Goal: Answer question/provide support

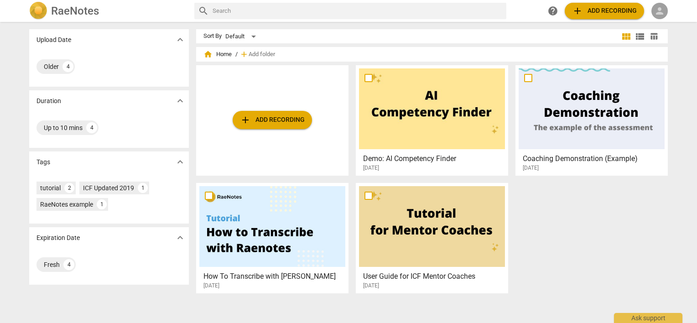
click at [658, 11] on span "person" at bounding box center [659, 10] width 11 height 11
click at [662, 24] on li "Login" at bounding box center [667, 22] width 33 height 22
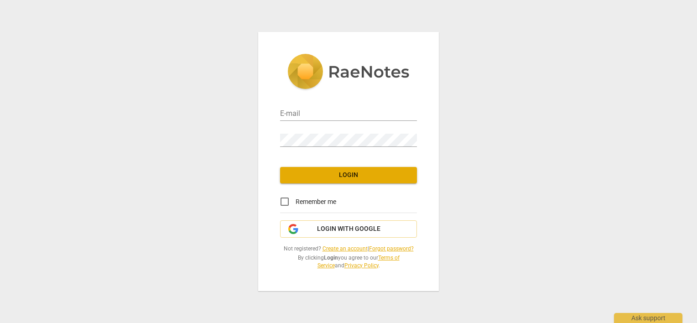
type input "[PERSON_NAME][EMAIL_ADDRESS][DOMAIN_NAME]"
click at [285, 199] on input "Remember me" at bounding box center [285, 202] width 22 height 22
checkbox input "true"
click at [310, 177] on span "Login" at bounding box center [348, 175] width 122 height 9
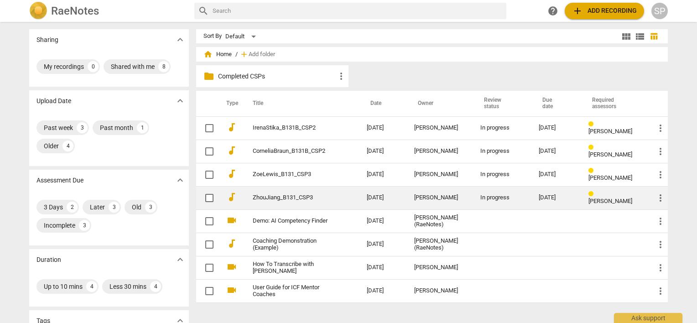
click at [303, 195] on link "ZhouJiang_B131_CSP3" at bounding box center [293, 197] width 81 height 7
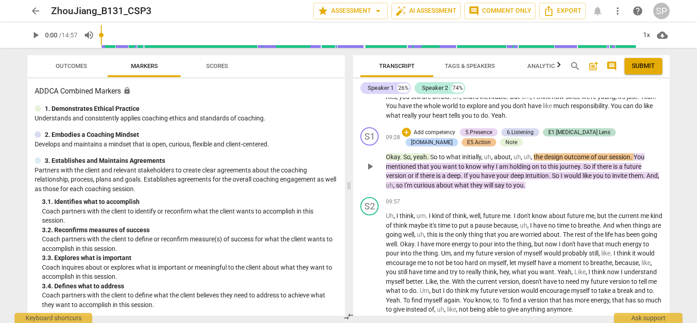
scroll to position [1550, 0]
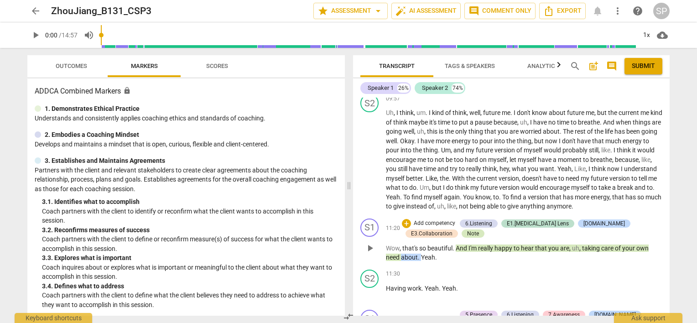
click at [461, 230] on div "Note" at bounding box center [472, 233] width 23 height 8
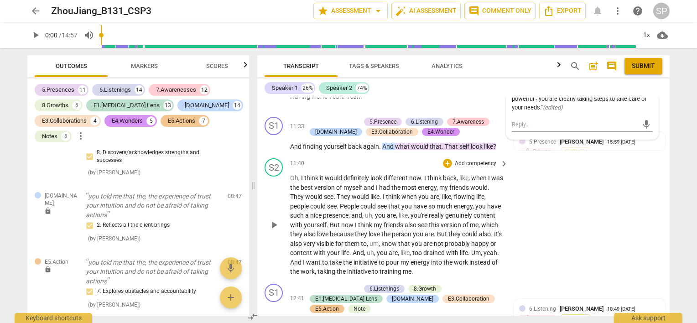
scroll to position [2051, 0]
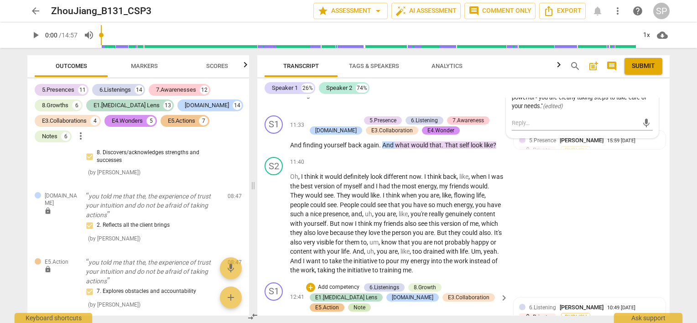
click at [365, 303] on div "Note" at bounding box center [359, 307] width 12 height 8
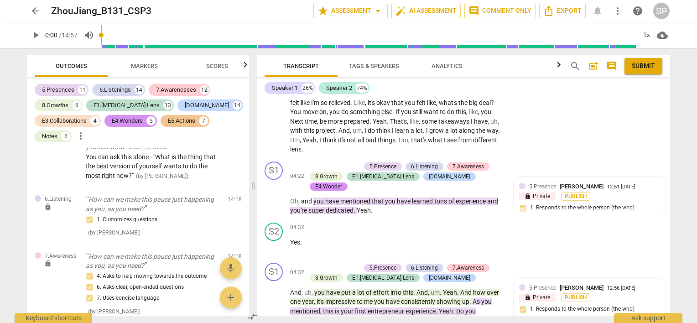
scroll to position [693, 0]
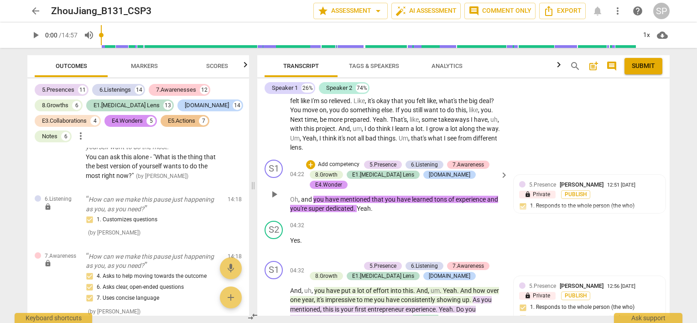
click at [342, 181] on div "E4.Wonder" at bounding box center [328, 185] width 27 height 8
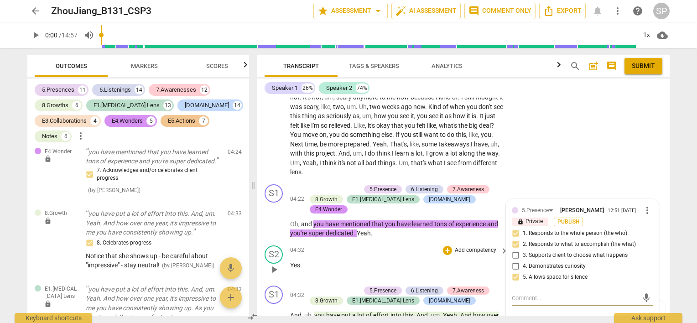
scroll to position [647, 0]
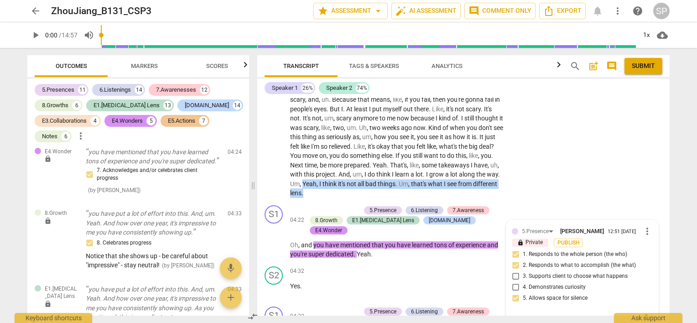
drag, startPoint x: 436, startPoint y: 183, endPoint x: 440, endPoint y: 190, distance: 7.6
click at [440, 190] on p "Like , I do feel like I've learned a lot doing this . Uh , um , yeah . [DATE] I…" at bounding box center [396, 43] width 213 height 309
click at [380, 266] on div "04:32 + Add competency keyboard_arrow_right" at bounding box center [399, 271] width 219 height 10
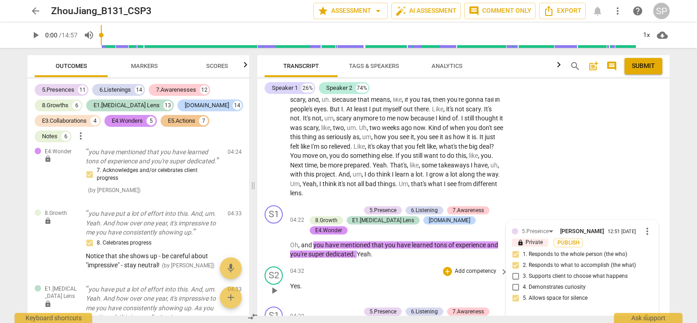
click at [367, 263] on div "S2 play_arrow pause 04:32 + Add competency keyboard_arrow_right Yes ." at bounding box center [463, 283] width 412 height 40
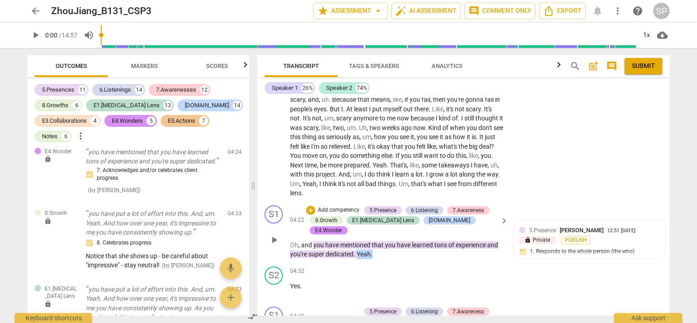
drag, startPoint x: 357, startPoint y: 243, endPoint x: 378, endPoint y: 246, distance: 21.1
click at [378, 246] on p "Oh , and you have mentioned that you have learned tons of experience and you're…" at bounding box center [396, 249] width 213 height 19
click at [307, 210] on div "+" at bounding box center [310, 210] width 9 height 9
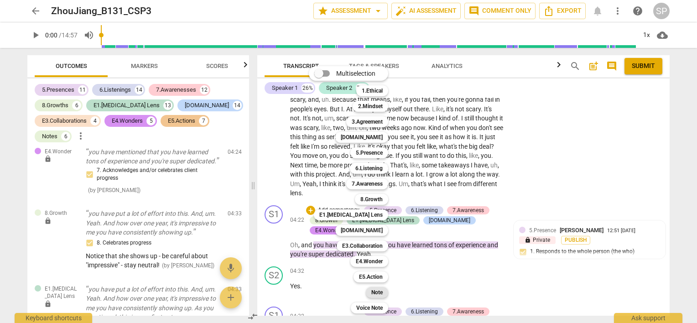
click at [381, 291] on b "Note" at bounding box center [376, 292] width 11 height 11
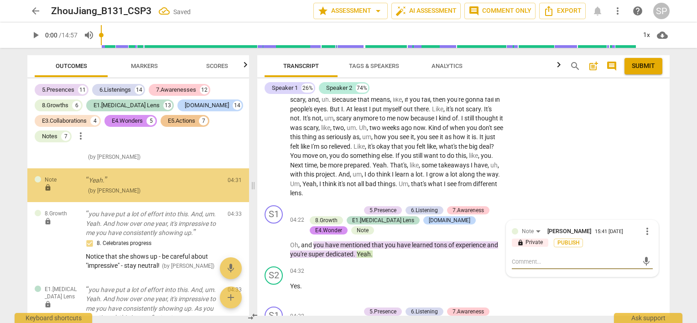
scroll to position [2135, 0]
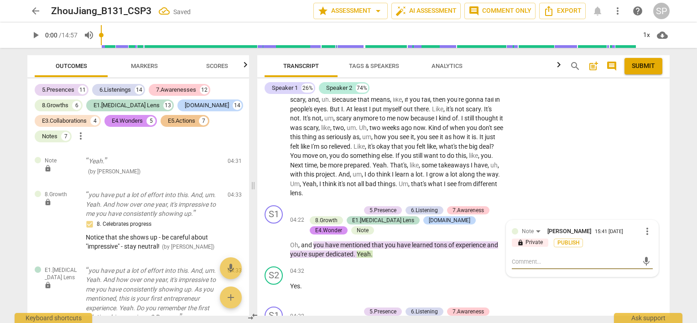
type textarea "C"
type textarea "Ca"
type textarea "Can"
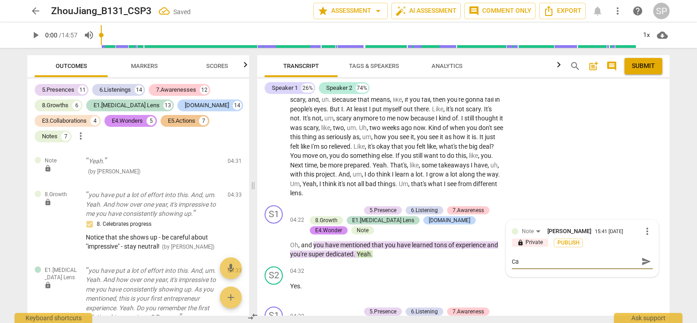
type textarea "Can"
type textarea "Can y"
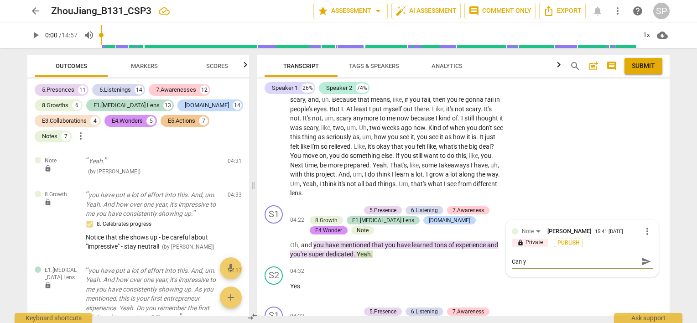
type textarea "Can yo"
type textarea "Can you"
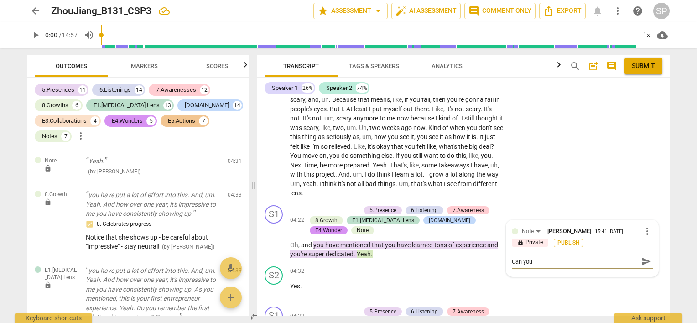
type textarea "Can you"
type textarea "Can you h"
type textarea "Can you he"
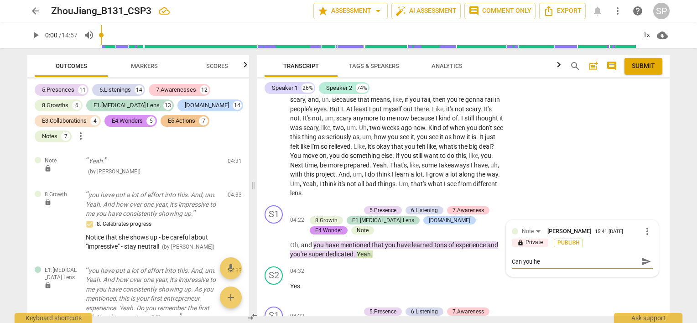
type textarea "Can you hel"
type textarea "Can you help"
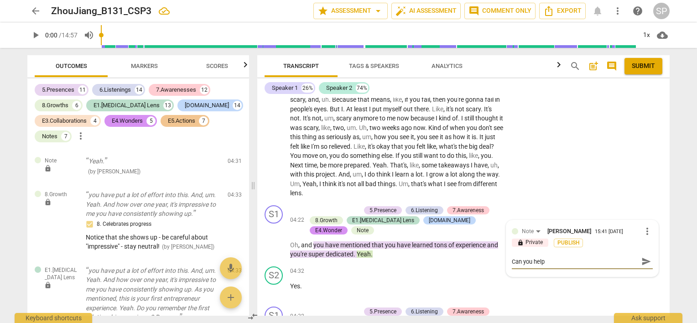
type textarea "Can you help"
type textarea "Can you help h"
type textarea "Can you help he"
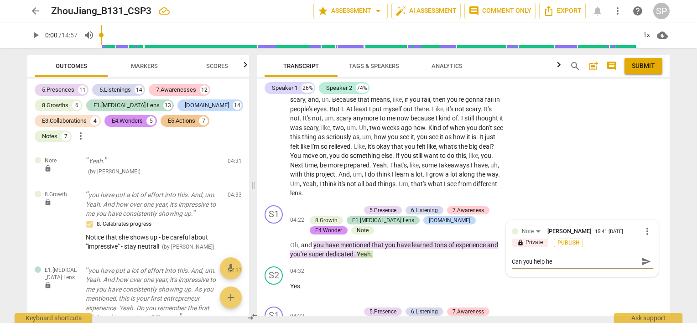
type textarea "Can you help her"
type textarea "Can you help her n"
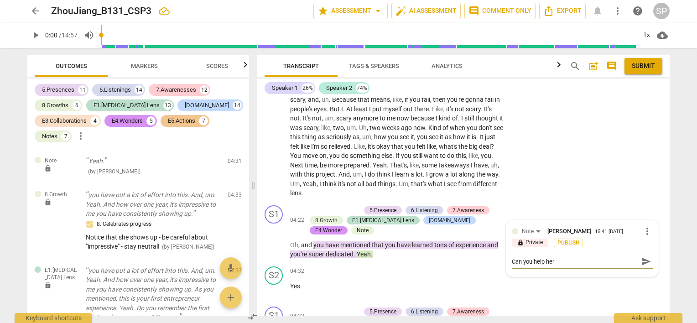
type textarea "Can you help her n"
type textarea "Can you help her no"
type textarea "Can you help her not"
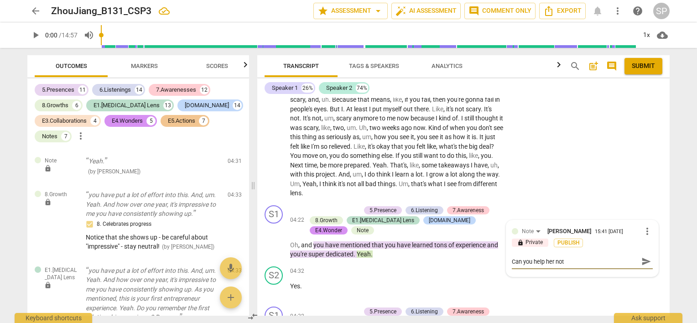
type textarea "Can you help her noti"
type textarea "Can you help her notic"
type textarea "Can you help her notice"
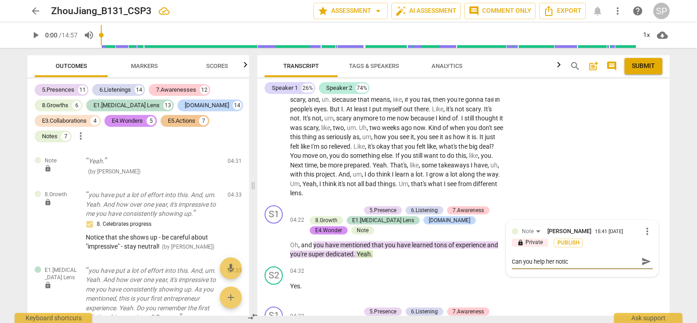
type textarea "Can you help her notice"
type textarea "Can you help her notice t"
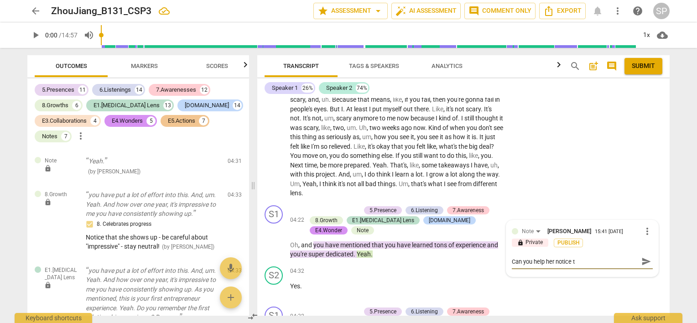
type textarea "Can you help her notice th"
type textarea "Can you help her notice tha"
type textarea "Can you help her notice that"
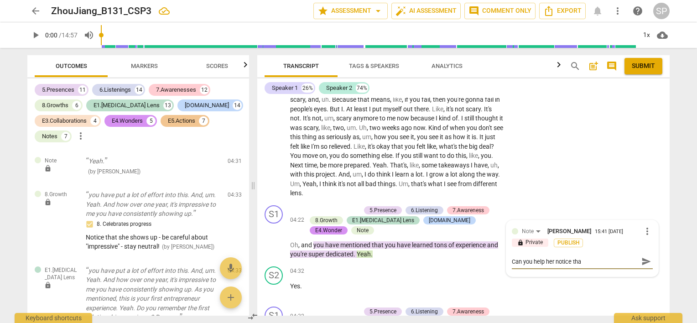
type textarea "Can you help her notice that"
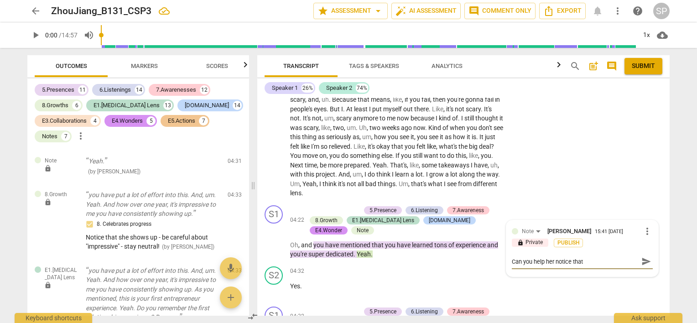
type textarea "Can you help her notice tha"
type textarea "Can you help her notice th"
type textarea "Can you help her notice t"
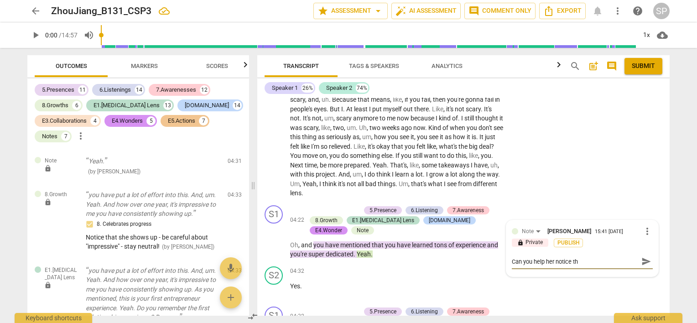
type textarea "Can you help her notice t"
type textarea "Can you help her notice"
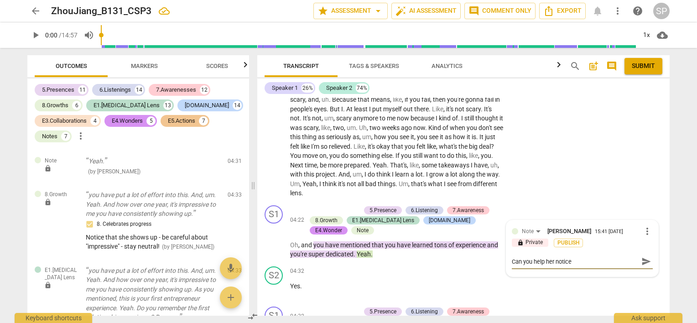
type textarea "Can you help her notic"
type textarea "Can you help her noti"
type textarea "Can you help her not"
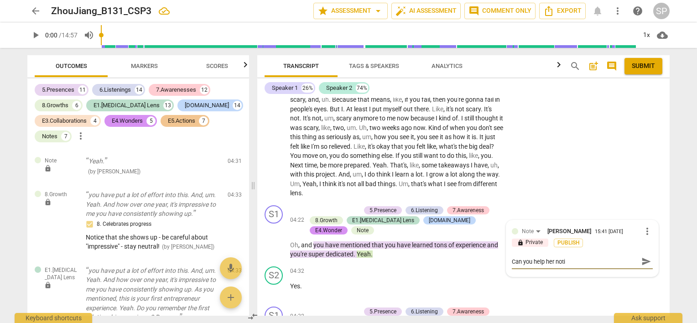
type textarea "Can you help her not"
type textarea "Can you help her no"
type textarea "Can you help her n"
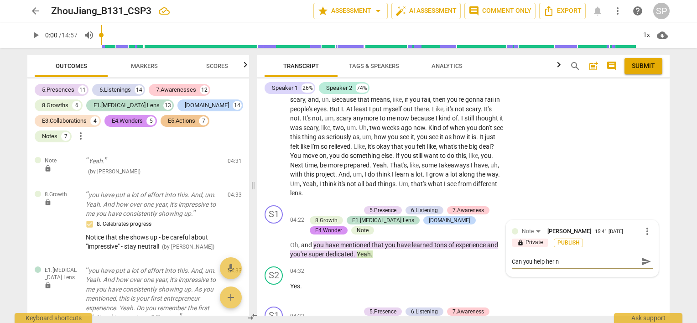
type textarea "Can you help her"
type textarea "Can you help her a"
type textarea "Can you help her an"
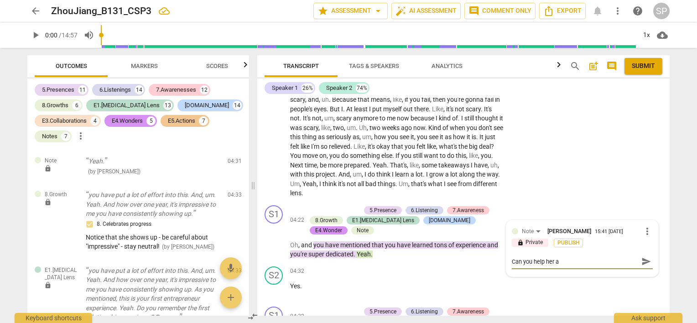
type textarea "Can you help her an"
type textarea "Can you help her anc"
type textarea "Can you help her anch"
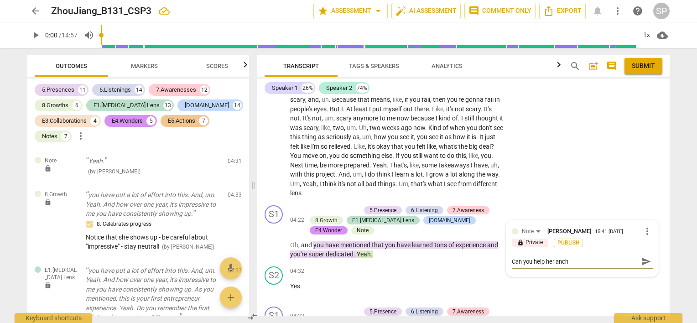
type textarea "Can you help her ancho"
type textarea "Can you help her anchor"
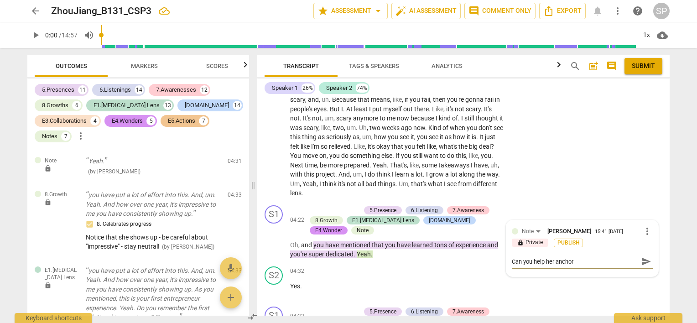
type textarea "Can you help her anchor"
type textarea "Can you help her anchor ""
type textarea "Can you help her anchor """
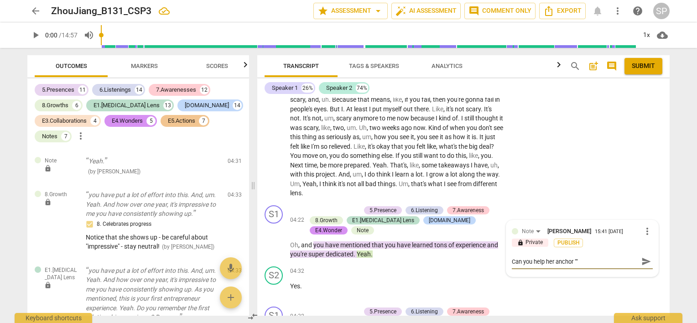
type textarea "Can you help her anchor ""w"
type textarea "Can you help her anchor ""wh"
type textarea "Can you help her anchor ""whe"
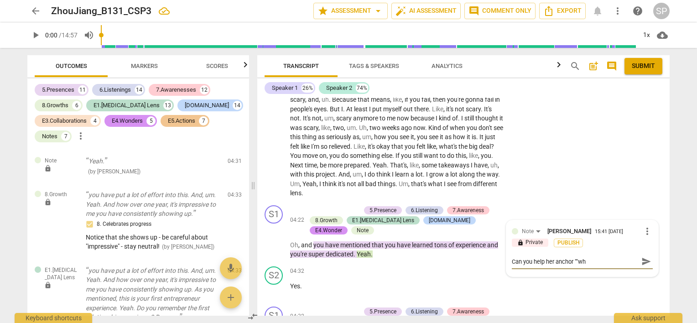
type textarea "Can you help her anchor ""whe"
type textarea "Can you help her anchor ""when"
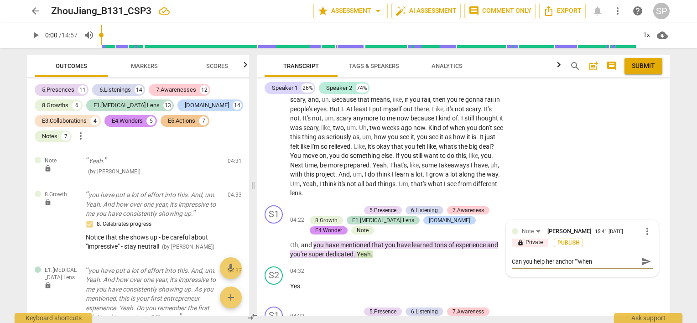
type textarea "Can you help her anchor ""when y"
type textarea "Can you help her anchor ""when yo"
type textarea "Can you help her anchor ""when you"
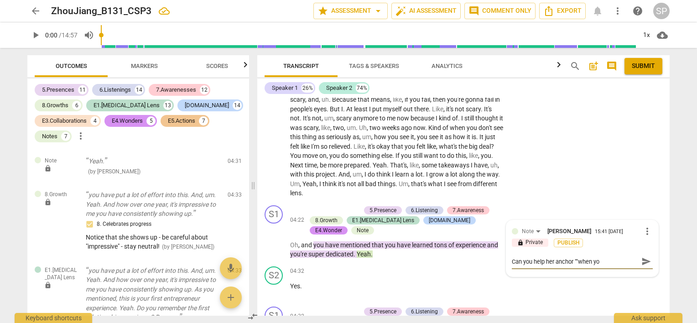
type textarea "Can you help her anchor ""when you"
type textarea "Can you help her anchor ""when you d"
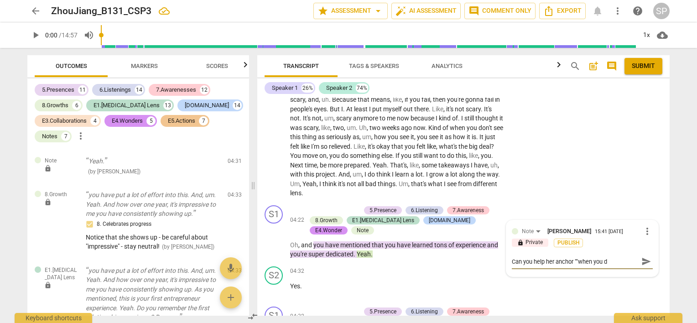
type textarea "Can you help her anchor ""when you do"
type textarea "Can you help her anchor ""when you don"
type textarea "Can you help her anchor ""when you [PERSON_NAME]'"
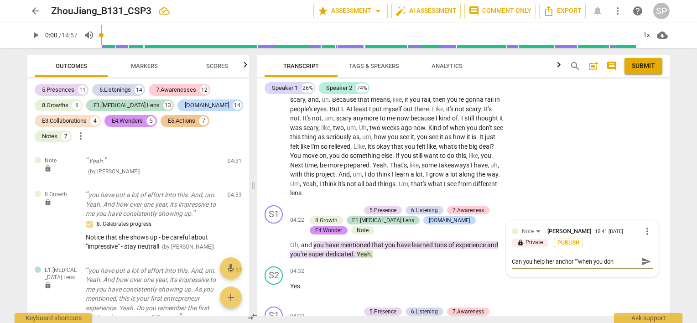
type textarea "Can you help her anchor ""when you [PERSON_NAME]'"
type textarea "Can you help her anchor ""when you don't"
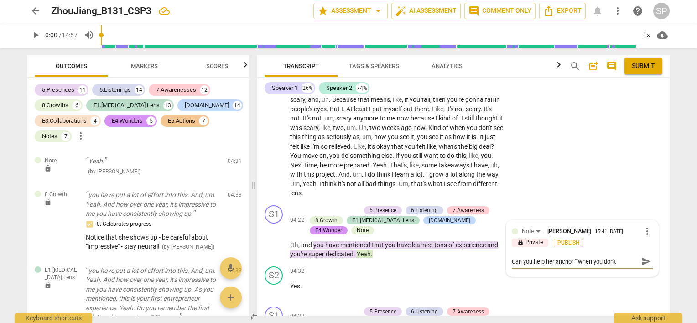
type textarea "Can you help her anchor ""when you don't s"
type textarea "Can you help her anchor ""when you don't se"
type textarea "Can you help her anchor ""when you don't see"
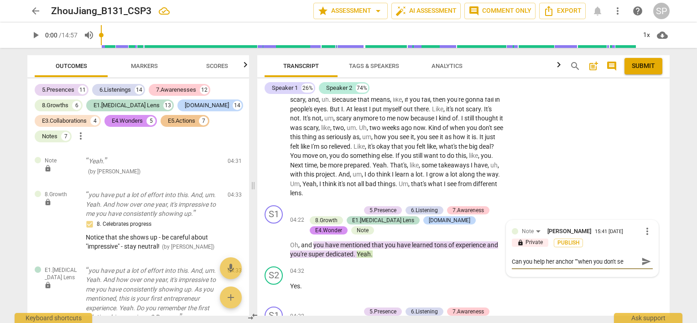
type textarea "Can you help her anchor ""when you don't see"
type textarea "Can you help her anchor ""when you don't see t"
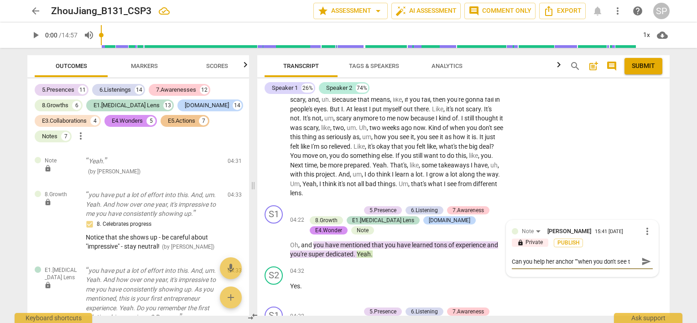
type textarea "Can you help her anchor ""when you don't see th"
type textarea "Can you help her anchor ""when you don't see thi"
type textarea "Can you help her anchor ""when you don't see this"
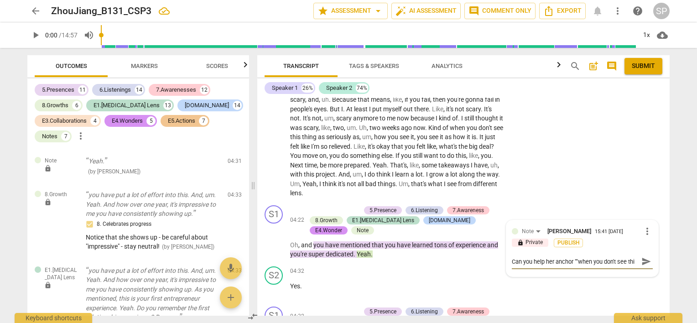
type textarea "Can you help her anchor ""when you don't see this"
type textarea "Can you help her anchor ""when you don't see this t"
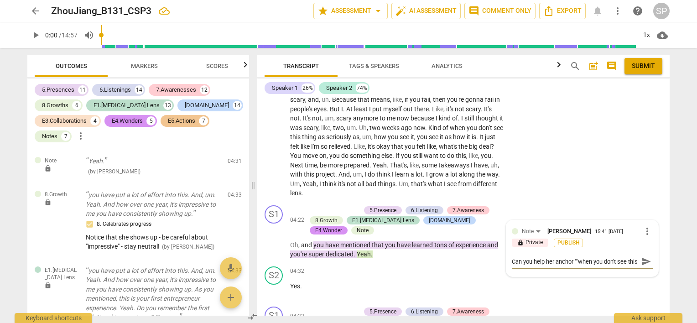
type textarea "Can you help her anchor ""when you don't see this t"
type textarea "Can you help her anchor ""when you don't see this th"
type textarea "Can you help her anchor ""when you don't see this thi"
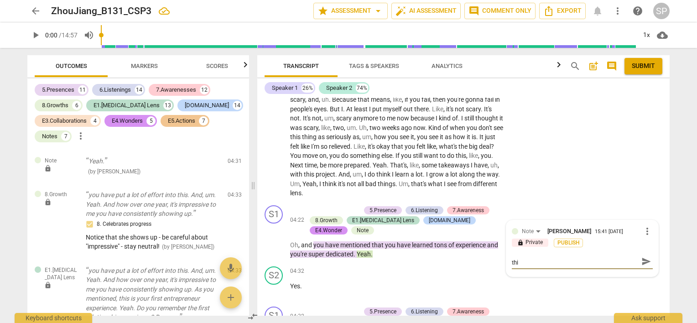
type textarea "Can you help her anchor ""when you don't see this thin"
type textarea "Can you help her anchor ""when you don't see this thing"
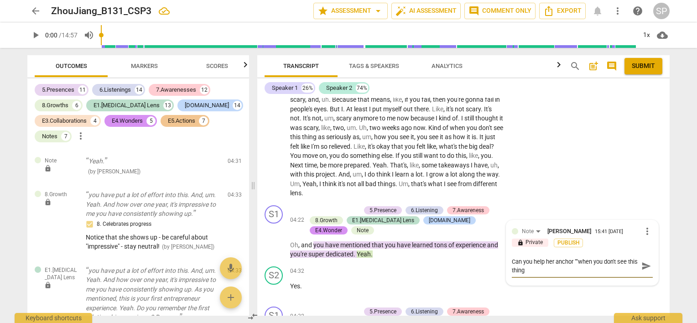
type textarea "Can you help her anchor ""when you don't see this thing"
type textarea "Can you help her anchor ""when you don't see this thing a"
type textarea "Can you help her anchor ""when you don't see this thing as"
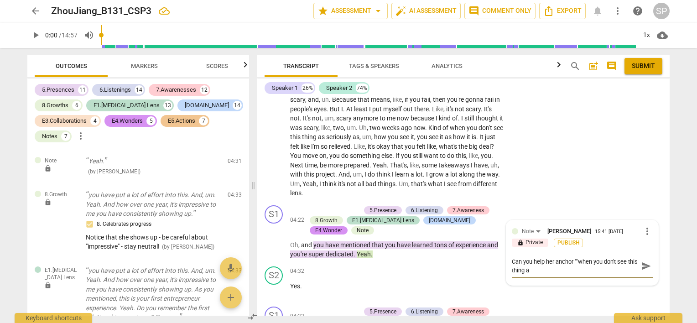
type textarea "Can you help her anchor ""when you don't see this thing as"
type textarea "Can you help her anchor ""when you don't see this thing as s"
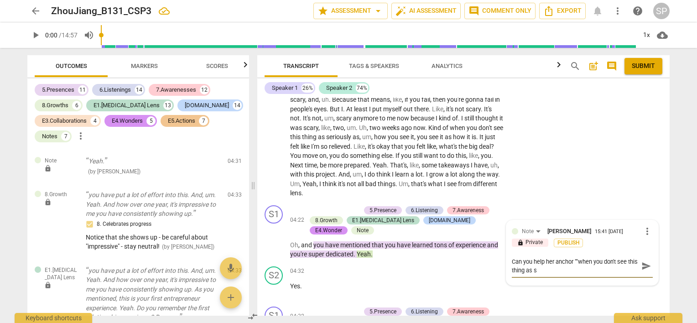
type textarea "Can you help her anchor ""when you don't see this thing as se"
type textarea "Can you help her anchor ""when you don't see this thing as ser"
type textarea "Can you help her anchor ""when you don't see this thing as seri"
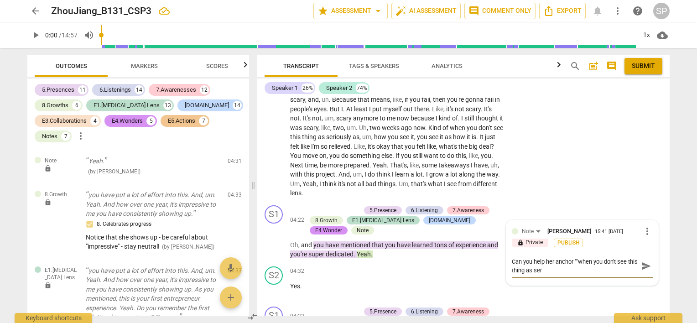
type textarea "Can you help her anchor ""when you don't see this thing as seri"
type textarea "Can you help her anchor ""when you don't see this thing as [PERSON_NAME]"
type textarea "Can you help her anchor ""when you don't see this thing as seriou"
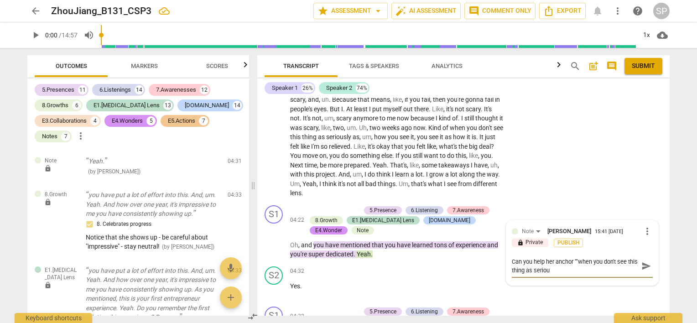
type textarea "Can you help her anchor ""when you don't see this thing as serious"
type textarea "Can you help her anchor ""when you don't see this thing as seriousl"
type textarea "Can you help her anchor ""when you don't see this thing as seriously"
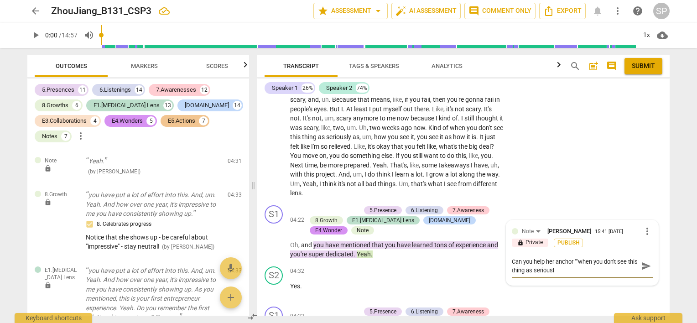
type textarea "Can you help her anchor ""when you don't see this thing as seriously"
click at [578, 260] on textarea "Can you help her anchor ""when you don't see this thing as seriously" at bounding box center [575, 265] width 126 height 17
type textarea "Can you help her anchor ""Iwhen you don't see this thing as seriously"
type textarea "Can you help her anchor ""Itwhen you don't see this thing as seriously"
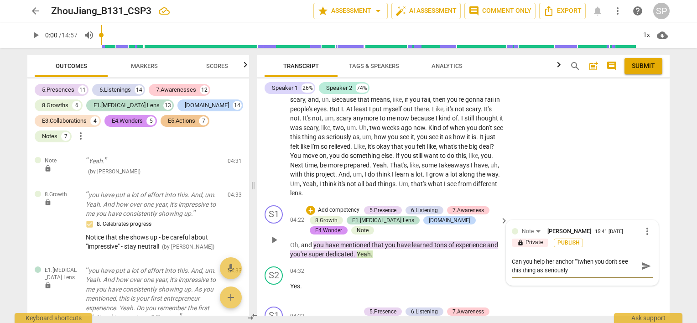
type textarea "Can you help her anchor ""Itwhen you don't see this thing as seriously"
type textarea "Can you help her anchor ""It'when you don't see this thing as seriously"
type textarea "Can you help her anchor ""It'swhen you don't see this thing as seriously"
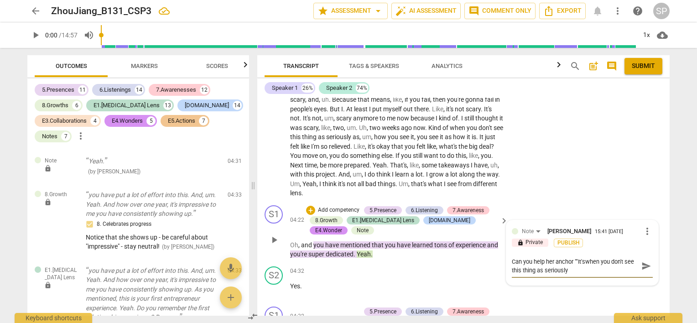
type textarea "Can you help her anchor ""It's when you don't see this thing as seriously"
type textarea "Can you help her anchor ""It's nwhen you don't see this thing as seriously"
type textarea "Can you help her anchor ""It's nowhen you don't see this thing as seriously"
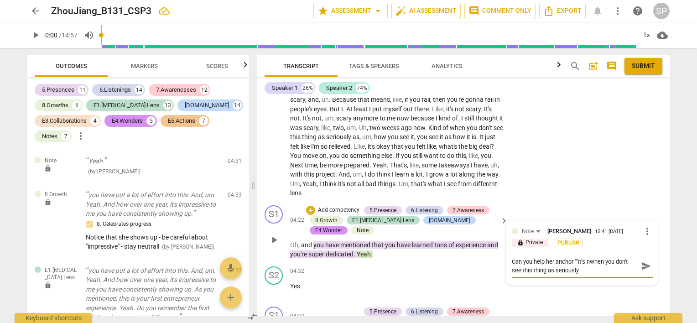
type textarea "Can you help her anchor ""It's nowhen you don't see this thing as seriously"
click at [617, 270] on textarea "Can you help her anchor ""It's not as scary - when you don't see this thing as …" at bounding box center [575, 265] width 126 height 17
click at [577, 261] on textarea "Can you help her anchor ""It's not as scary - when you don't see this thing as …" at bounding box center [575, 265] width 126 height 17
click at [602, 268] on textarea "Can you help her anchor "It's not as scary - when you don't see this thing as s…" at bounding box center [575, 265] width 126 height 17
click at [616, 259] on textarea "Can you help her anchor "It's not as scary - when you don't see this thing as s…" at bounding box center [575, 270] width 126 height 26
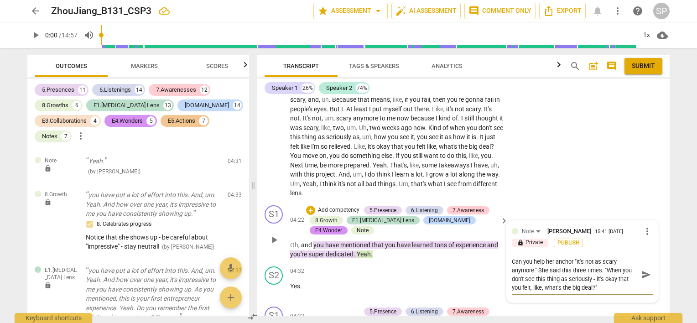
click at [546, 279] on textarea "Can you help her anchor "It's not as scary anymore." She said this three times.…" at bounding box center [575, 274] width 126 height 35
click at [608, 285] on textarea "Can you help her anchor "It's not as scary anymore." She said this three times.…" at bounding box center [575, 274] width 126 height 35
click at [609, 279] on textarea "Can you help her anchor "It's not as scary anymore." She said this three times.…" at bounding box center [575, 274] width 126 height 35
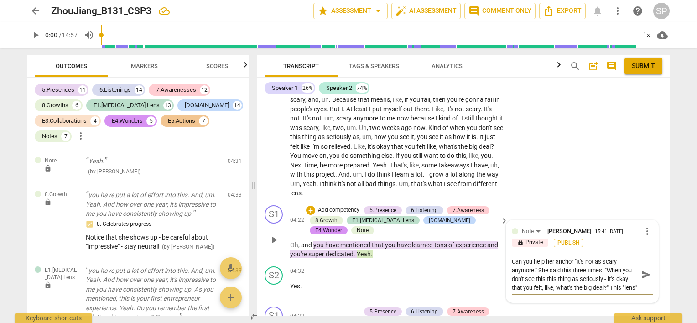
click at [606, 276] on textarea "Can you help her anchor "It's not as scary anymore." She said this three times.…" at bounding box center [575, 274] width 126 height 35
click at [599, 259] on textarea "Can you help her anchor "It's not as scary anymore." She said this three times.…" at bounding box center [575, 278] width 126 height 43
click at [600, 263] on textarea "Can you help her anchor "It's not as scary anymore." She said this three times.…" at bounding box center [575, 278] width 126 height 43
click at [534, 270] on textarea "Can you help her anchor "It's not scary anymore." She said this three times. "W…" at bounding box center [575, 278] width 126 height 43
click at [598, 297] on textarea "Can you help her anchor "It's not scary! She said this three times. "When you d…" at bounding box center [575, 278] width 126 height 43
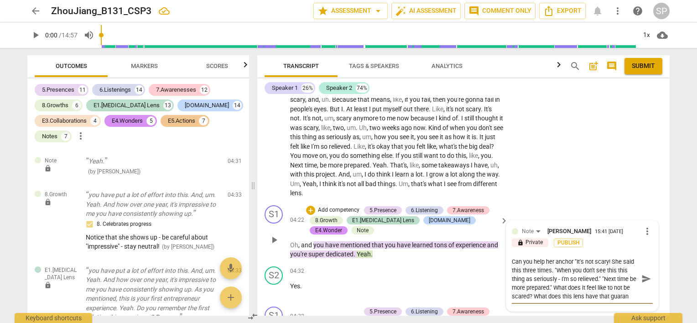
scroll to position [8, 0]
click at [642, 278] on span "send" at bounding box center [646, 279] width 10 height 10
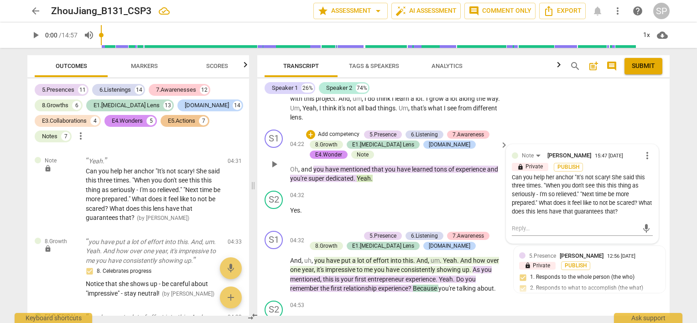
scroll to position [739, 0]
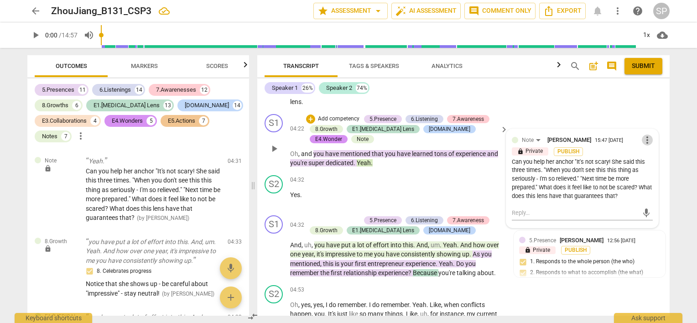
click at [644, 139] on span "more_vert" at bounding box center [647, 140] width 11 height 11
click at [644, 139] on li "Edit" at bounding box center [654, 139] width 31 height 17
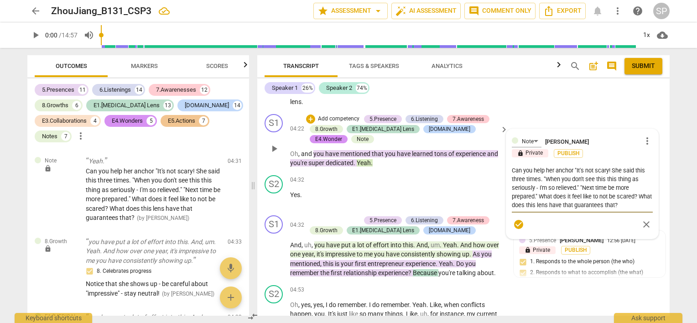
click at [571, 168] on textarea "Can you help her anchor "It's not scary! She said this three times. "When you d…" at bounding box center [582, 187] width 141 height 43
drag, startPoint x: 537, startPoint y: 195, endPoint x: 641, endPoint y: 197, distance: 104.0
click at [641, 197] on textarea "Try to ask - not tell her things: "It's not scary! She said this three times. "…" at bounding box center [582, 187] width 141 height 43
click at [587, 170] on textarea "Try to ask - not tell her things: "It's not scary! She said this three times. "…" at bounding box center [582, 187] width 141 height 43
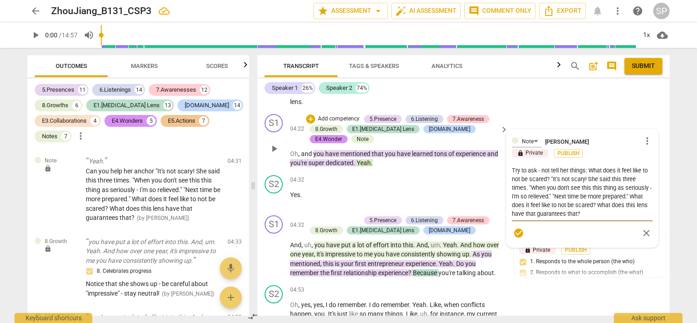
click at [587, 170] on textarea "Try to ask - not tell her things: What does it feel like to not be scared? "It'…" at bounding box center [582, 192] width 141 height 52
click at [575, 178] on textarea "Try to ask - not tell her things: Example: "What does it feel like to not be sc…" at bounding box center [582, 192] width 141 height 52
drag, startPoint x: 580, startPoint y: 177, endPoint x: 635, endPoint y: 210, distance: 63.8
click at [635, 210] on textarea "Try to ask - not tell her things: Example: "What does it feel like to not be sc…" at bounding box center [582, 192] width 141 height 52
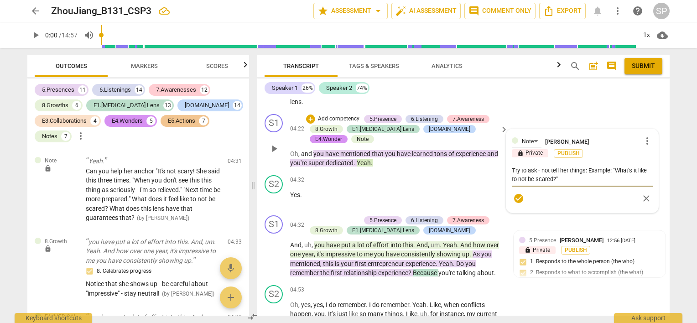
click at [516, 197] on span "check_circle" at bounding box center [518, 198] width 11 height 11
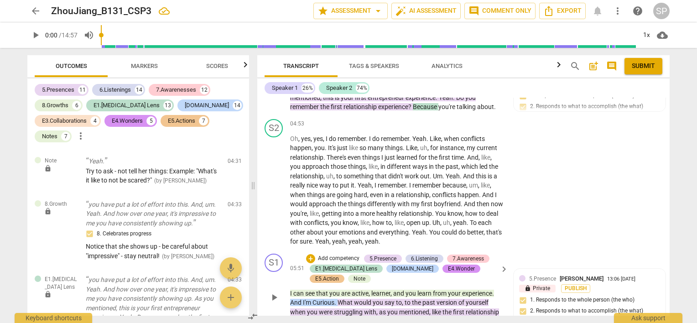
scroll to position [784, 0]
